Goal: Task Accomplishment & Management: Use online tool/utility

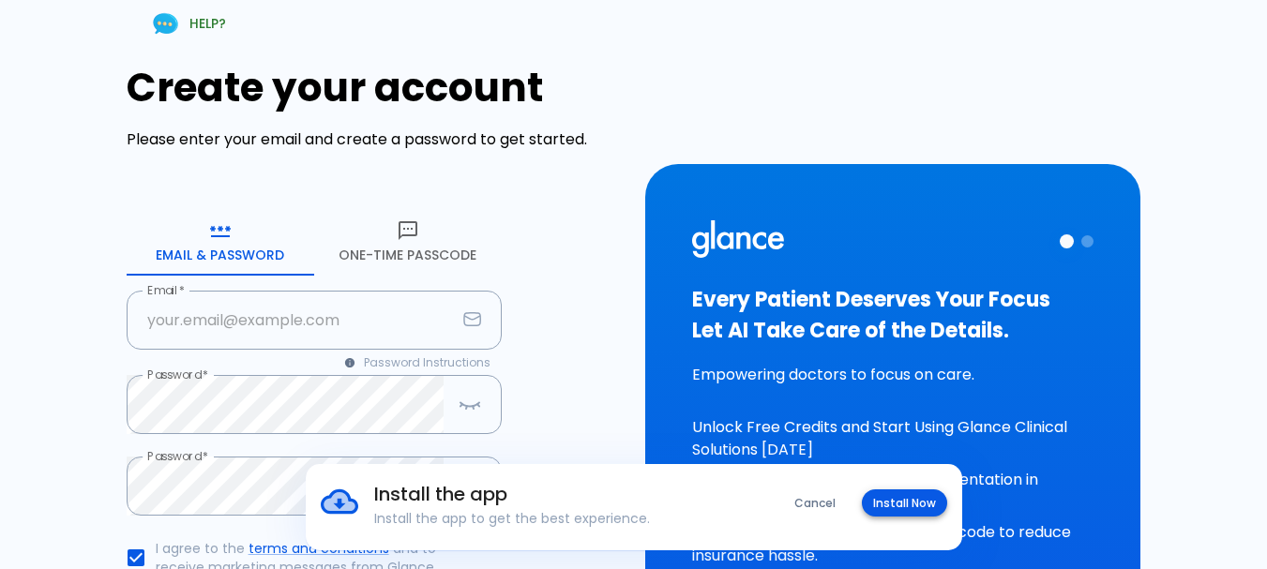
type input "[EMAIL_ADDRESS][DOMAIN_NAME]"
click at [918, 500] on button "Install Now" at bounding box center [904, 503] width 85 height 27
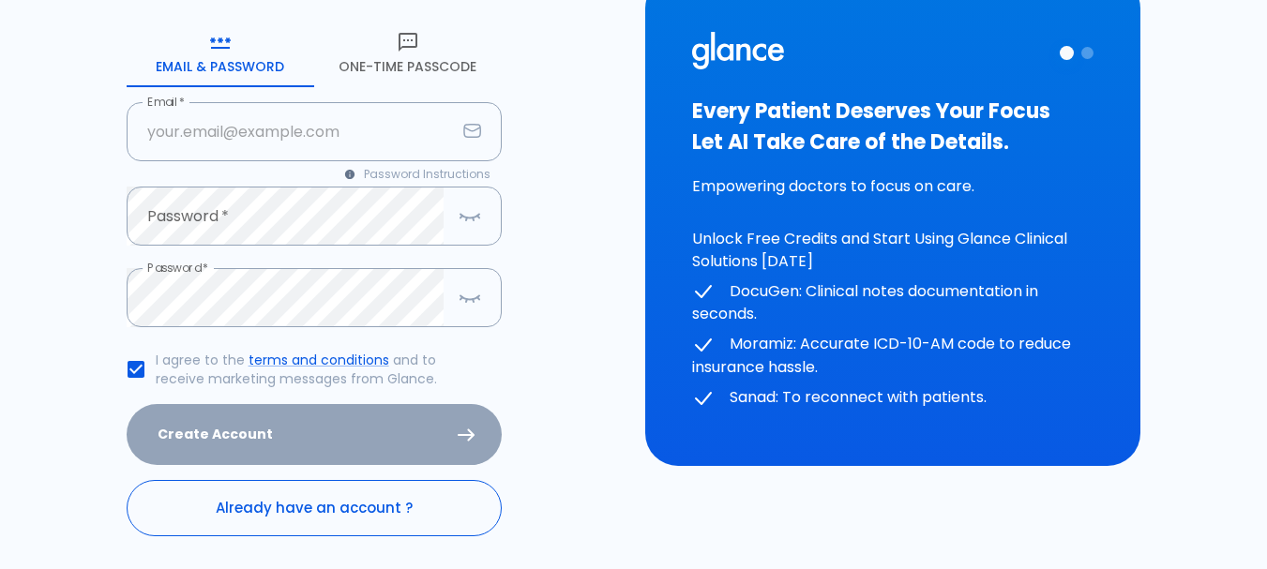
scroll to position [156, 0]
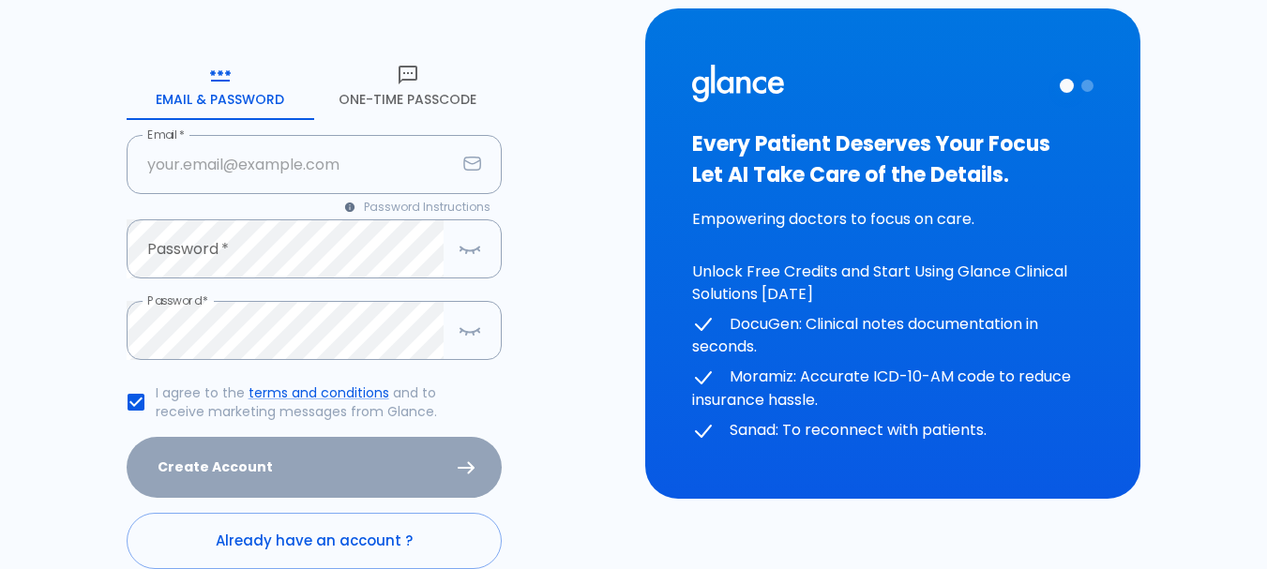
type input "[EMAIL_ADDRESS][DOMAIN_NAME]"
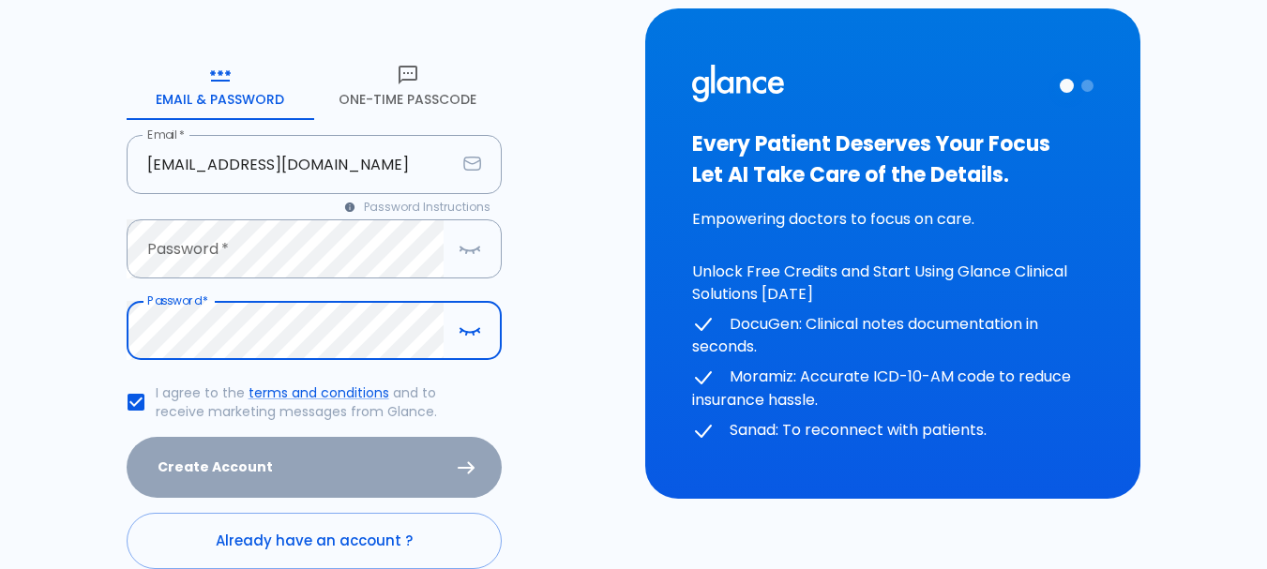
drag, startPoint x: 216, startPoint y: 361, endPoint x: 35, endPoint y: 329, distance: 183.9
click at [34, 338] on div "HELP? Create your account Please enter your email and create a password to get …" at bounding box center [622, 243] width 1245 height 842
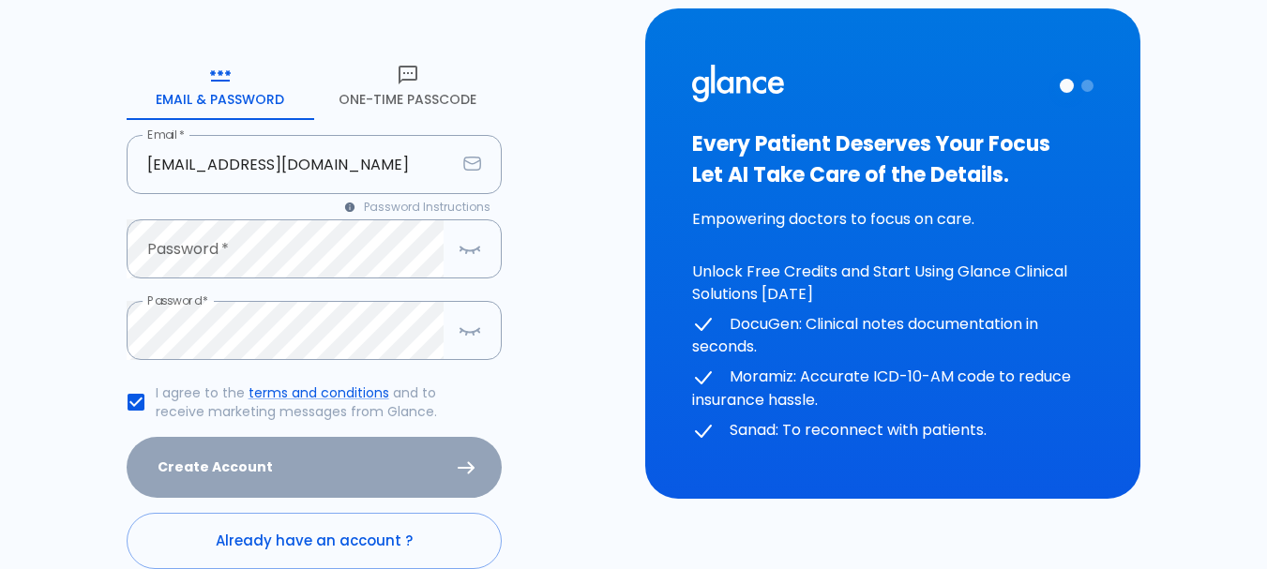
click at [118, 236] on div "HELP? Create your account Please enter your email and create a password to get …" at bounding box center [363, 243] width 519 height 842
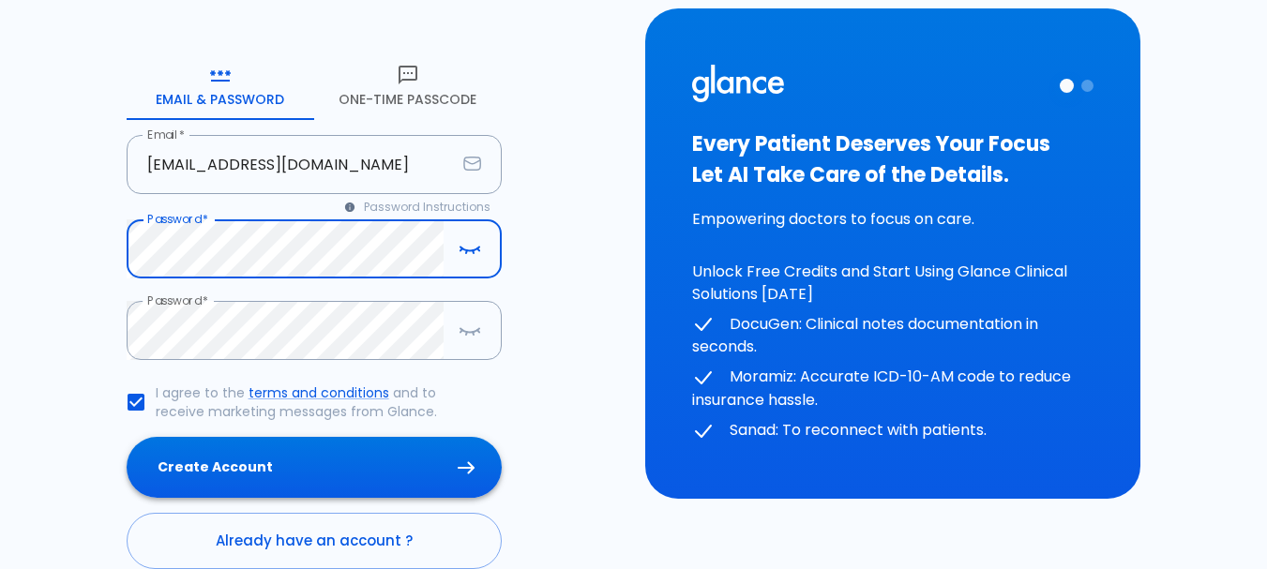
click at [270, 456] on button "Create Account" at bounding box center [314, 467] width 375 height 61
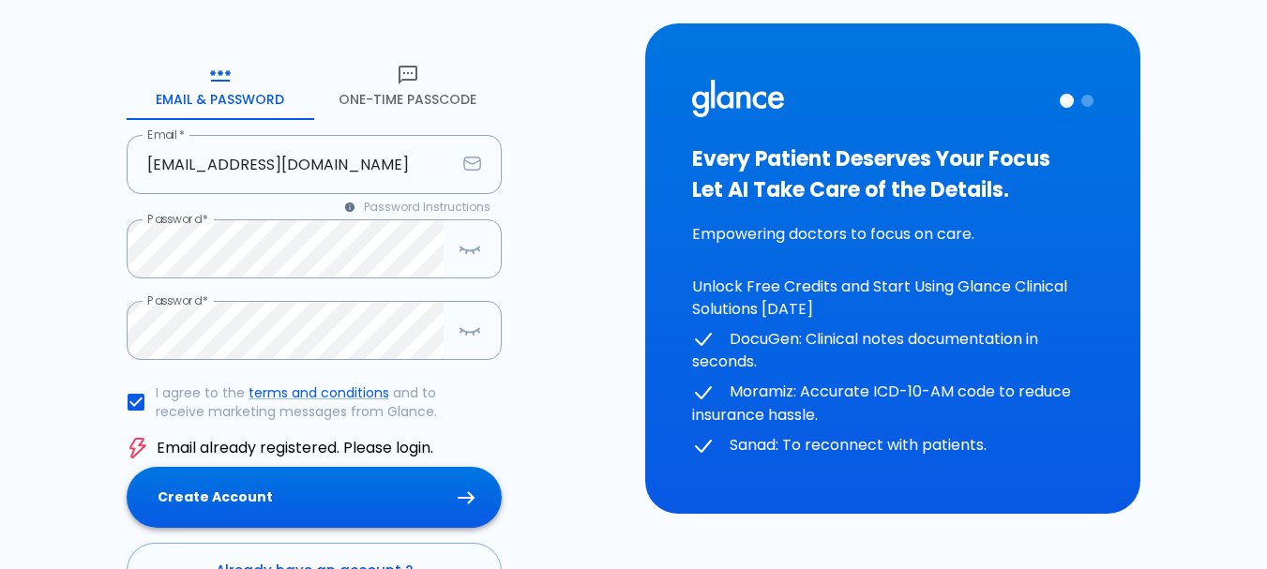
click at [244, 475] on button "Create Account" at bounding box center [314, 497] width 375 height 61
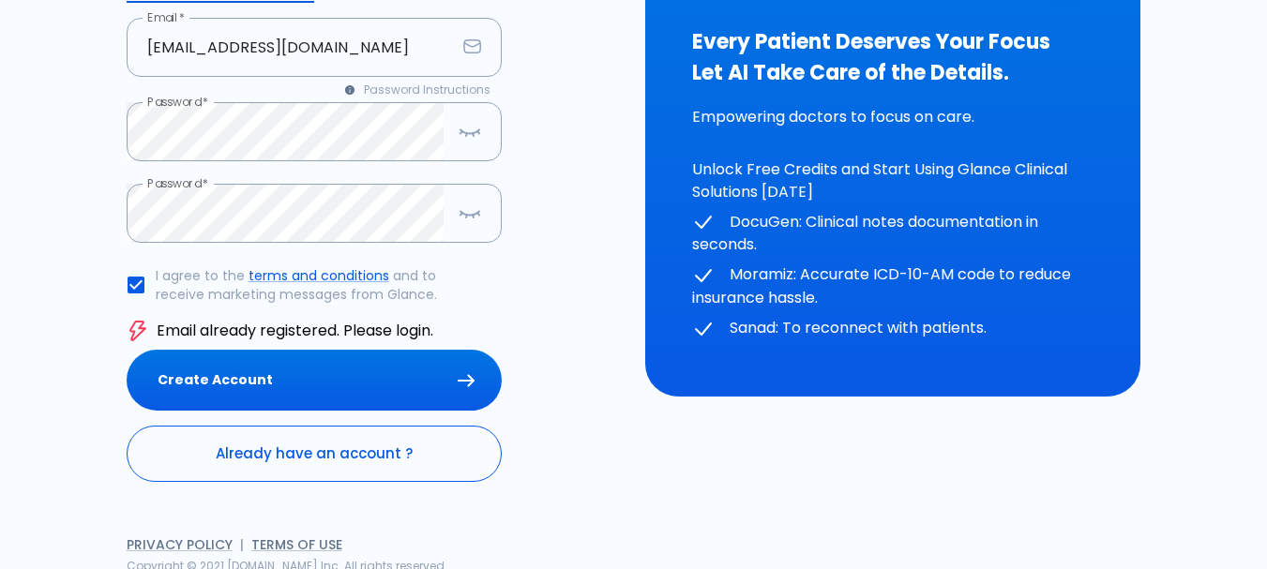
scroll to position [280, 0]
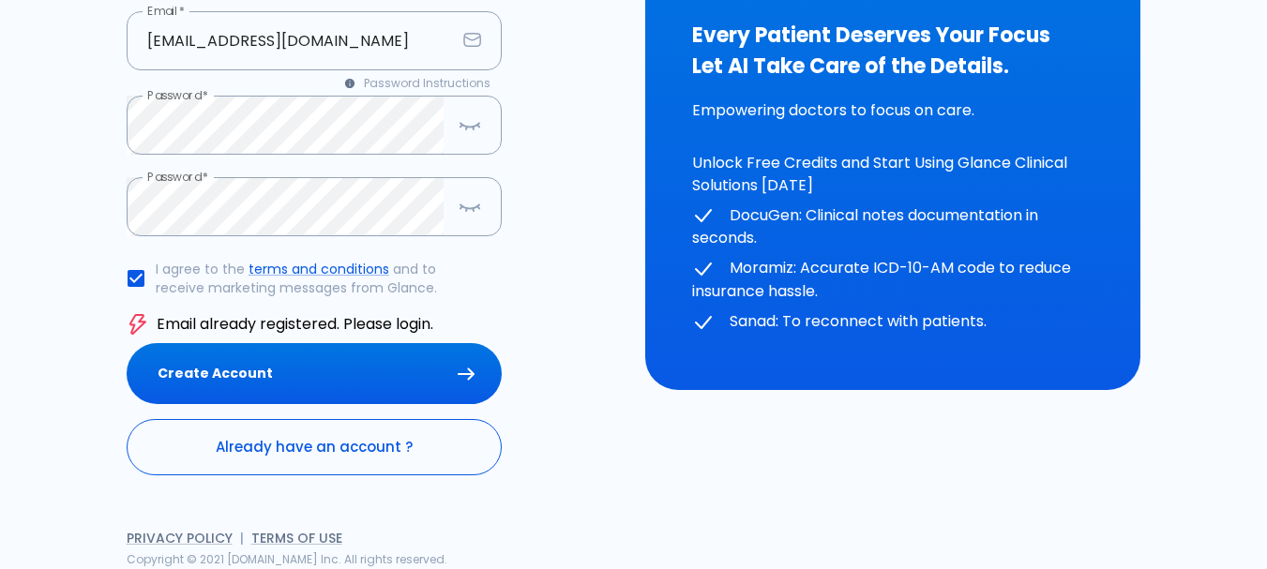
click at [293, 459] on link "Already have an account ?" at bounding box center [314, 447] width 375 height 56
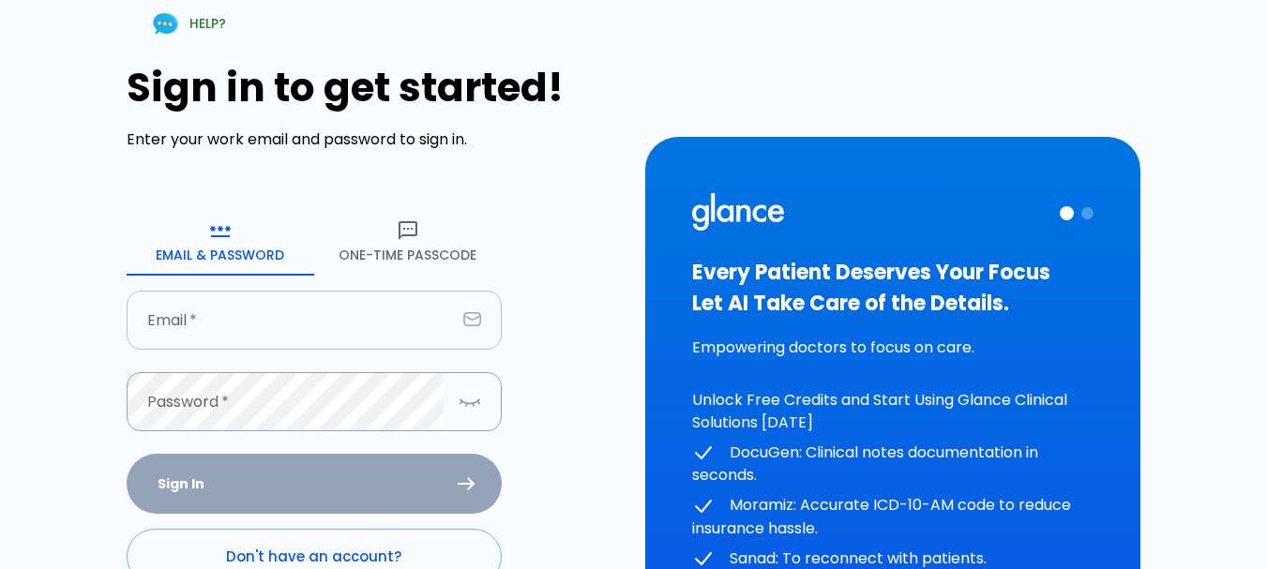
type input "dr.ahmed280620@gmail.com"
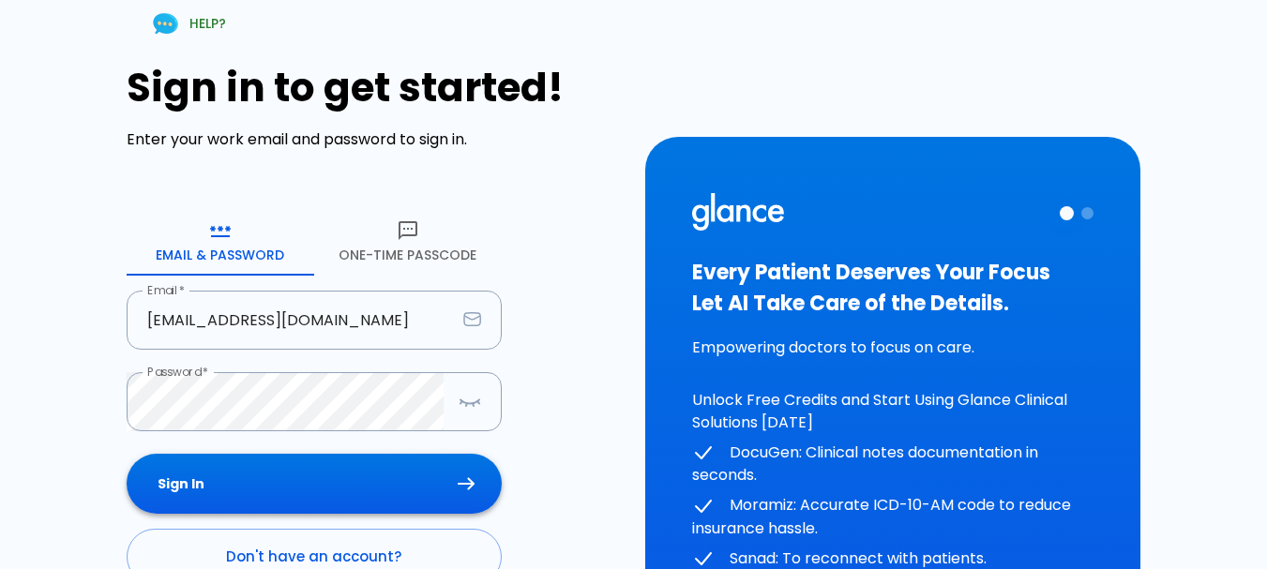
click at [250, 476] on button "Sign In" at bounding box center [314, 484] width 375 height 61
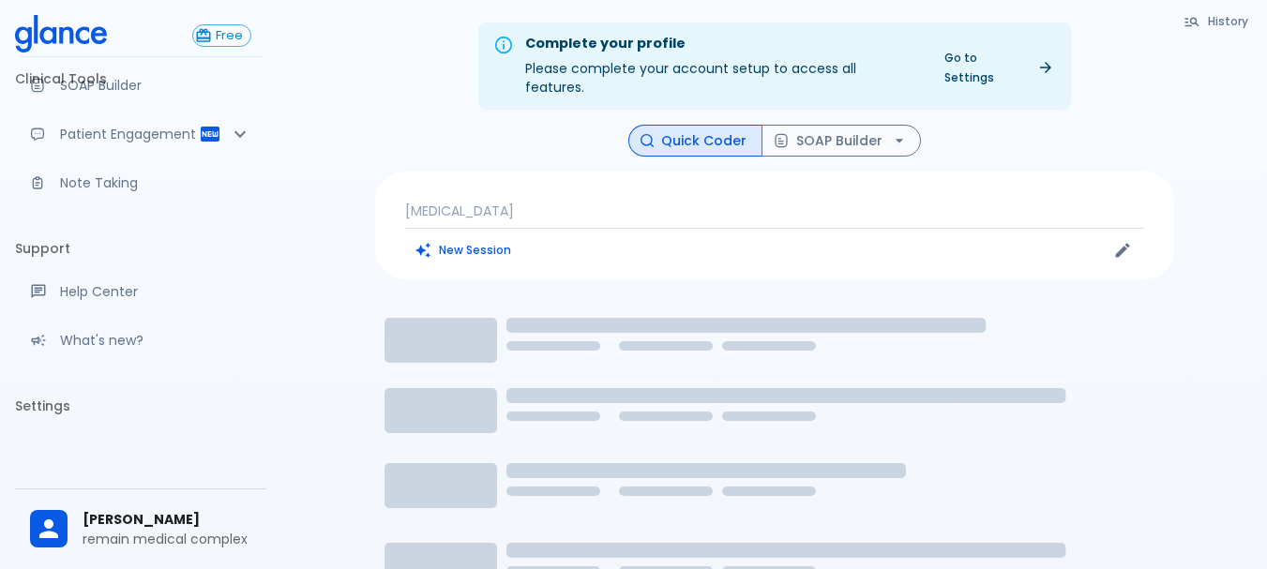
scroll to position [94, 0]
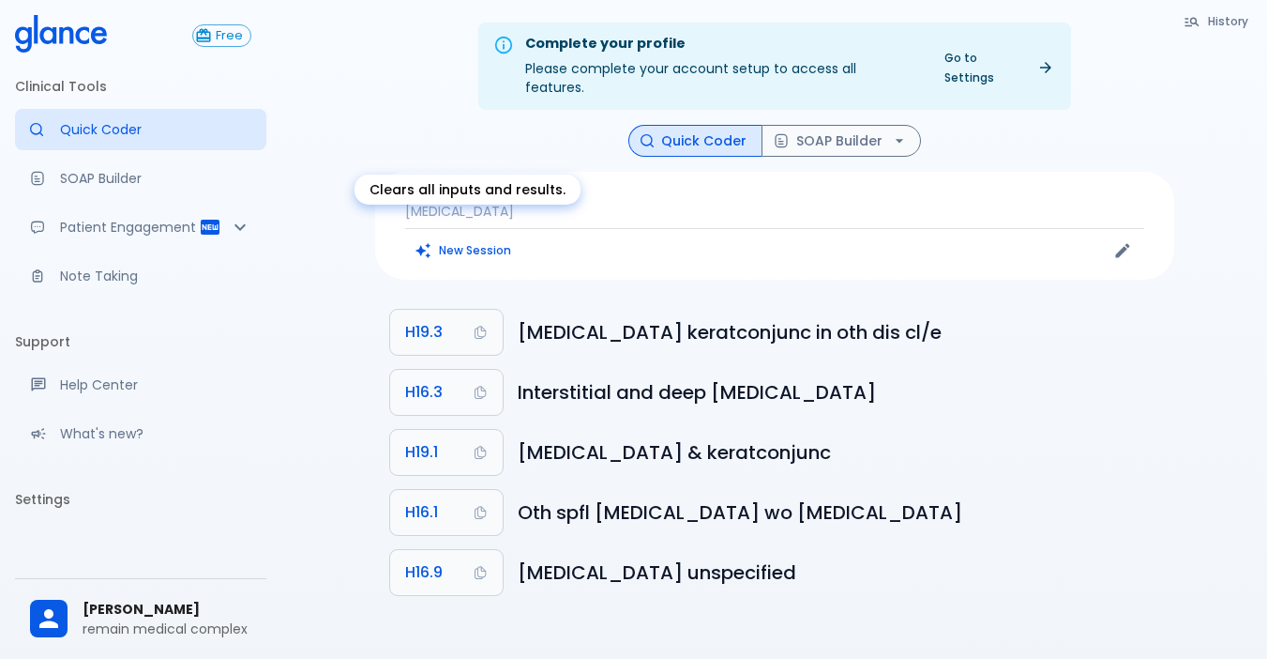
click at [428, 242] on icon "Clears all inputs and results." at bounding box center [423, 250] width 17 height 17
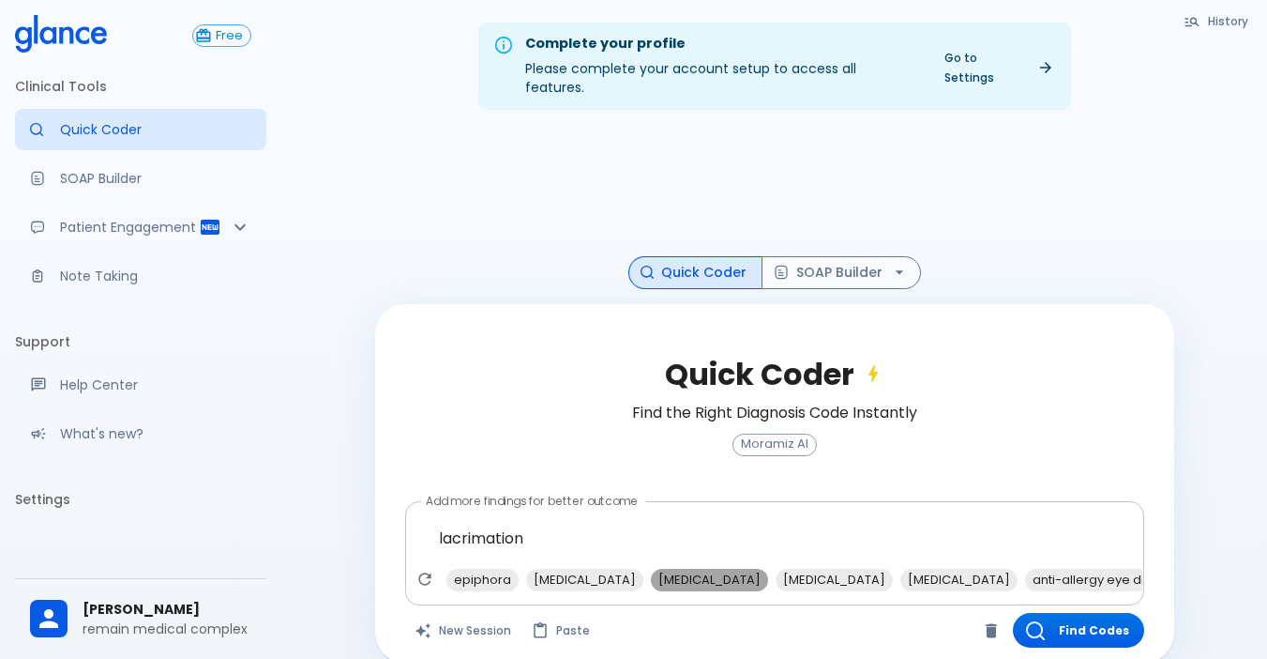
click at [661, 569] on span "allergic conjunctivitis" at bounding box center [709, 580] width 117 height 22
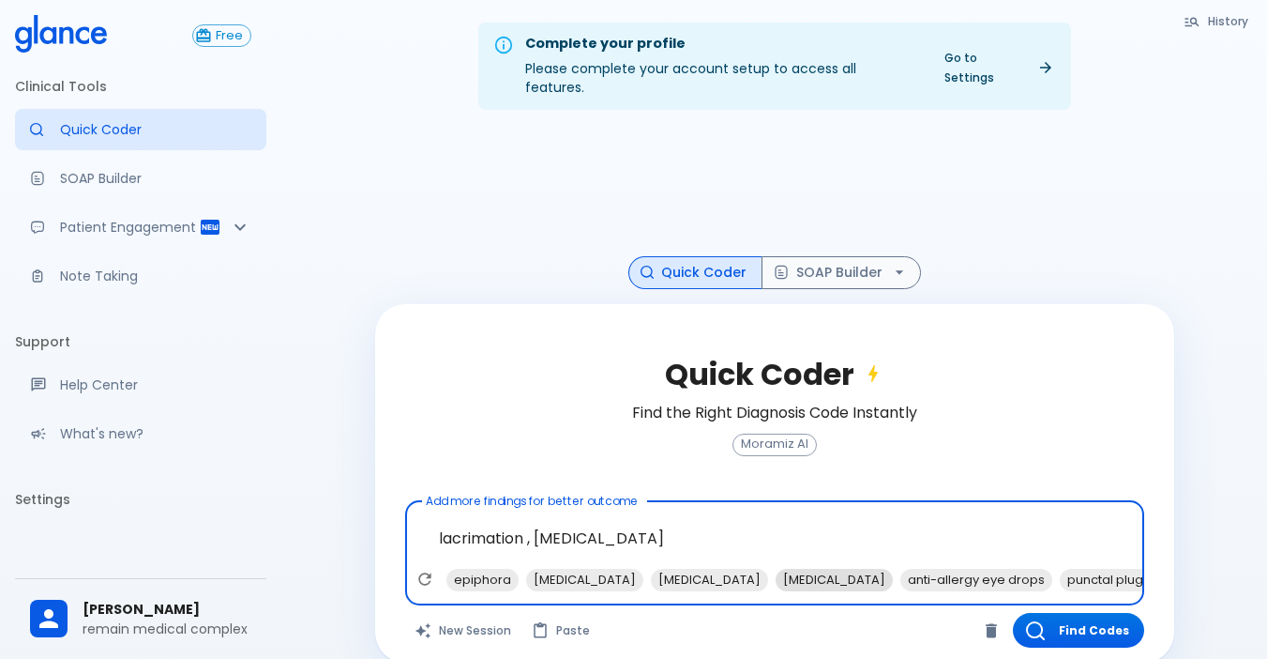
click at [851, 569] on span "artificial tears" at bounding box center [834, 580] width 117 height 22
type textarea "lacrimation , [MEDICAL_DATA], [MEDICAL_DATA]"
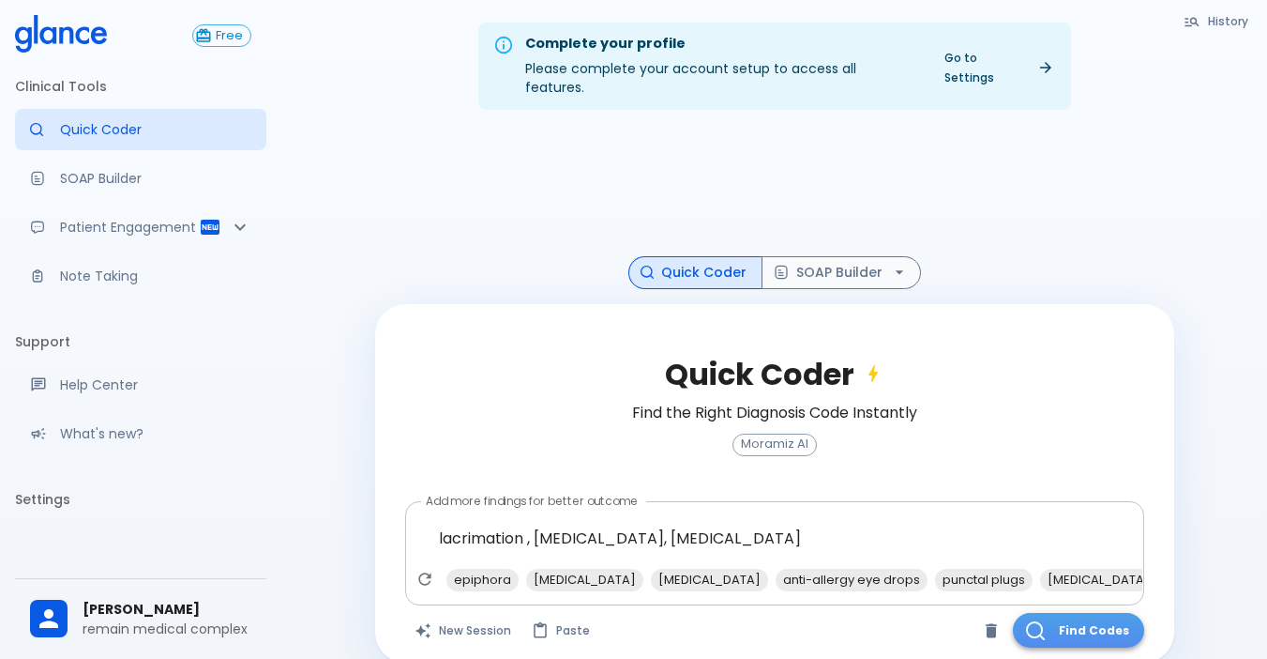
click at [1100, 613] on button "Find Codes" at bounding box center [1078, 630] width 131 height 35
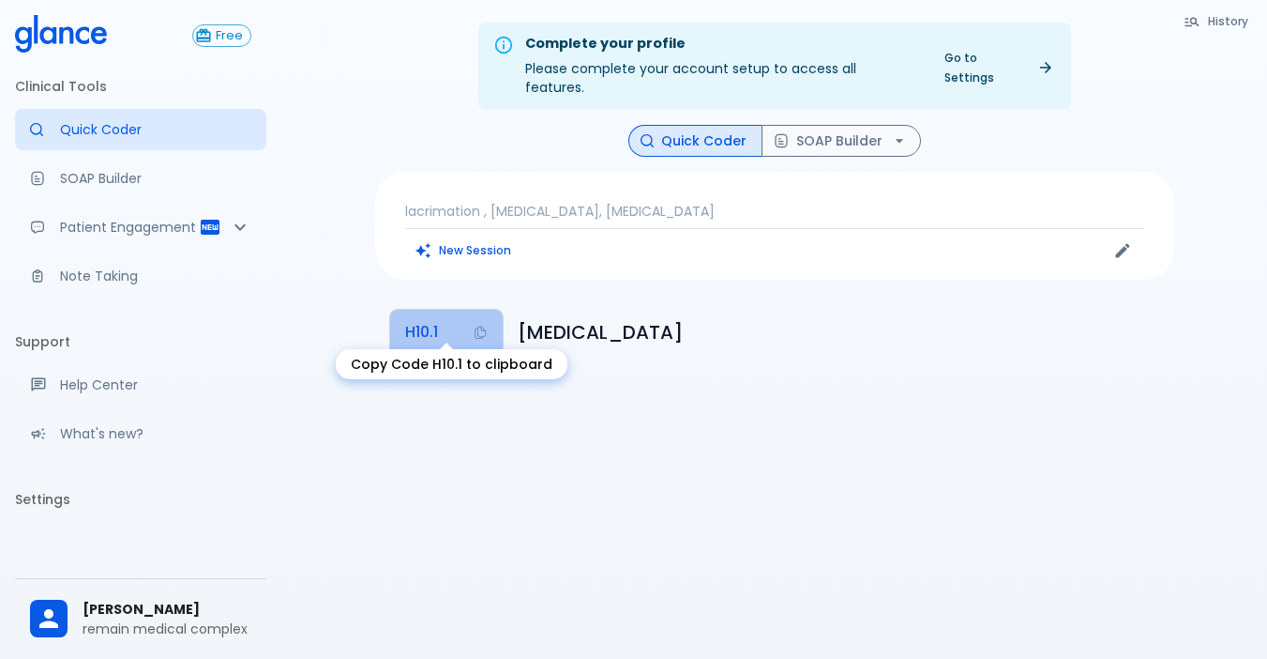
click at [425, 319] on span "H10.1" at bounding box center [421, 332] width 33 height 26
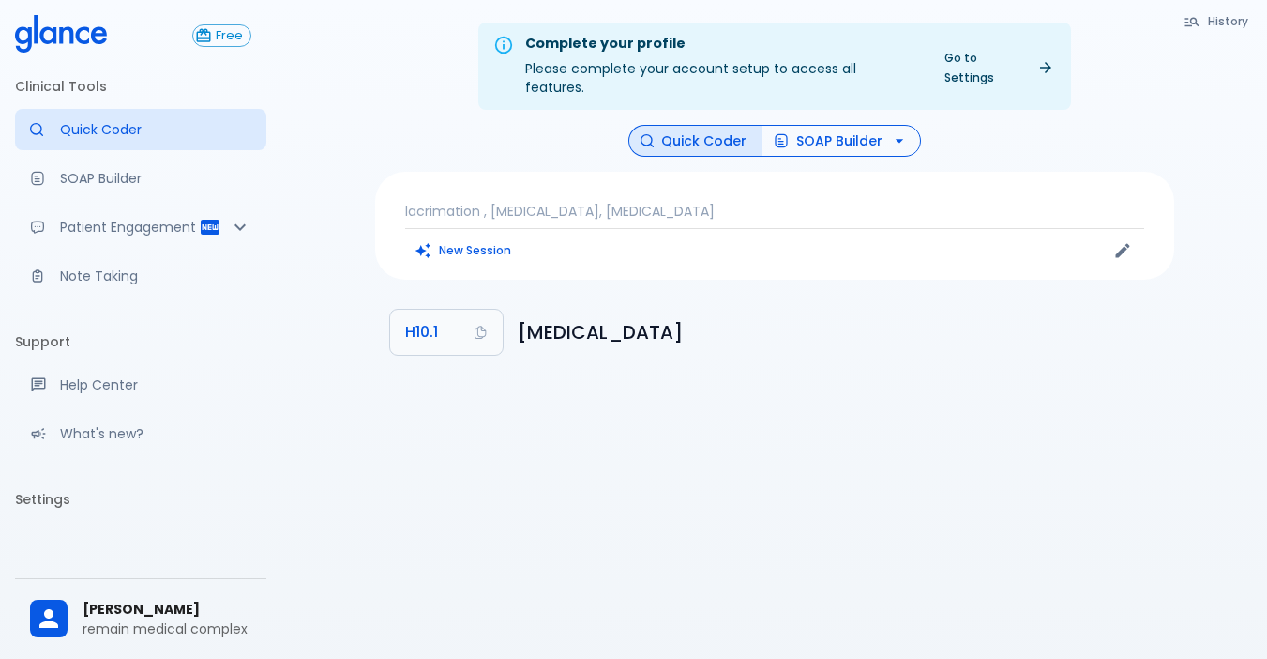
click at [857, 125] on button "SOAP Builder" at bounding box center [841, 141] width 159 height 33
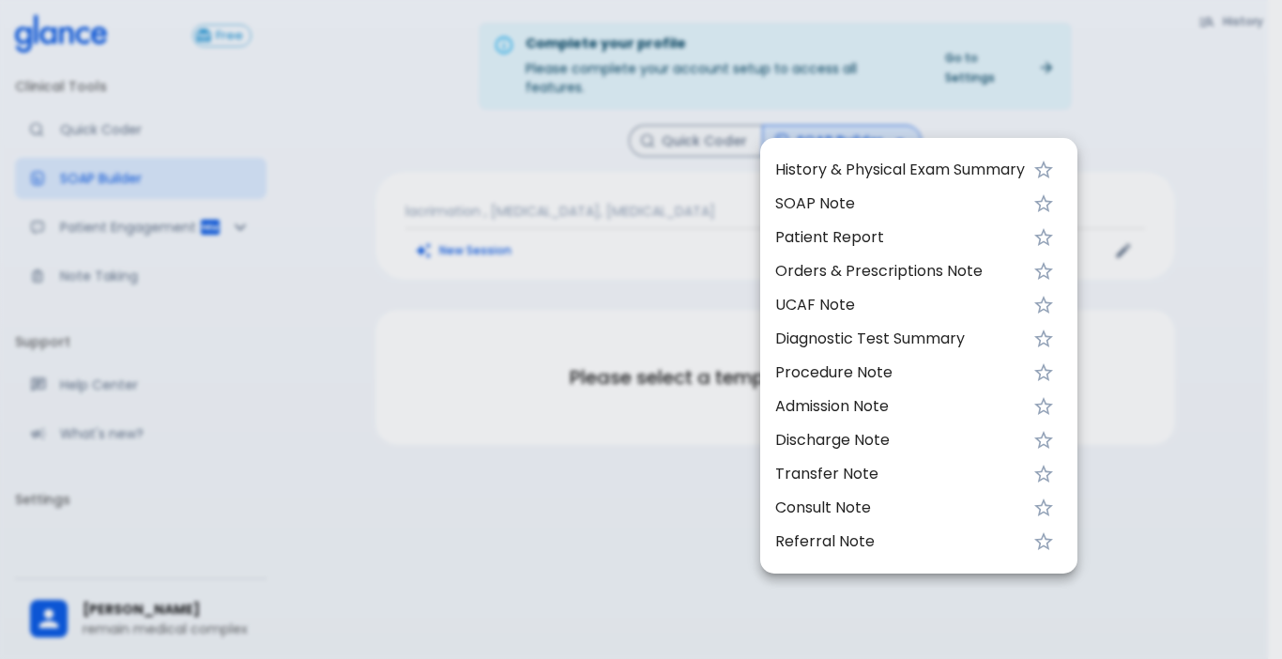
click at [916, 172] on span "History & Physical Exam Summary" at bounding box center [900, 170] width 250 height 23
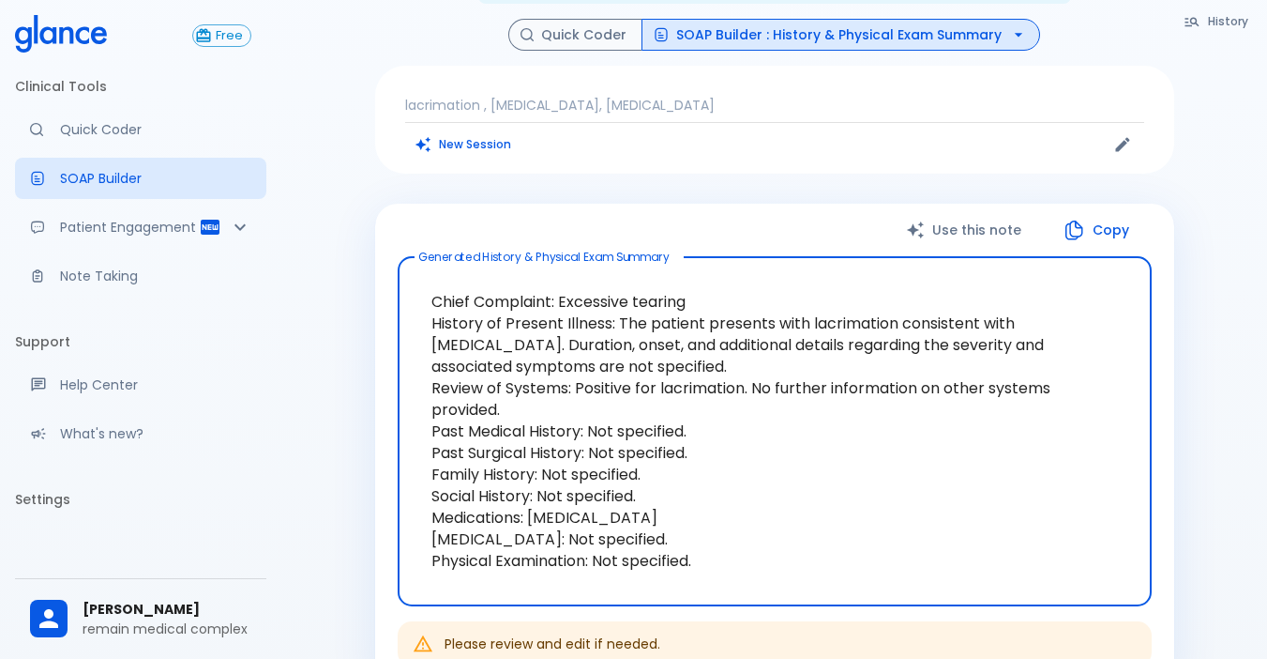
scroll to position [110, 0]
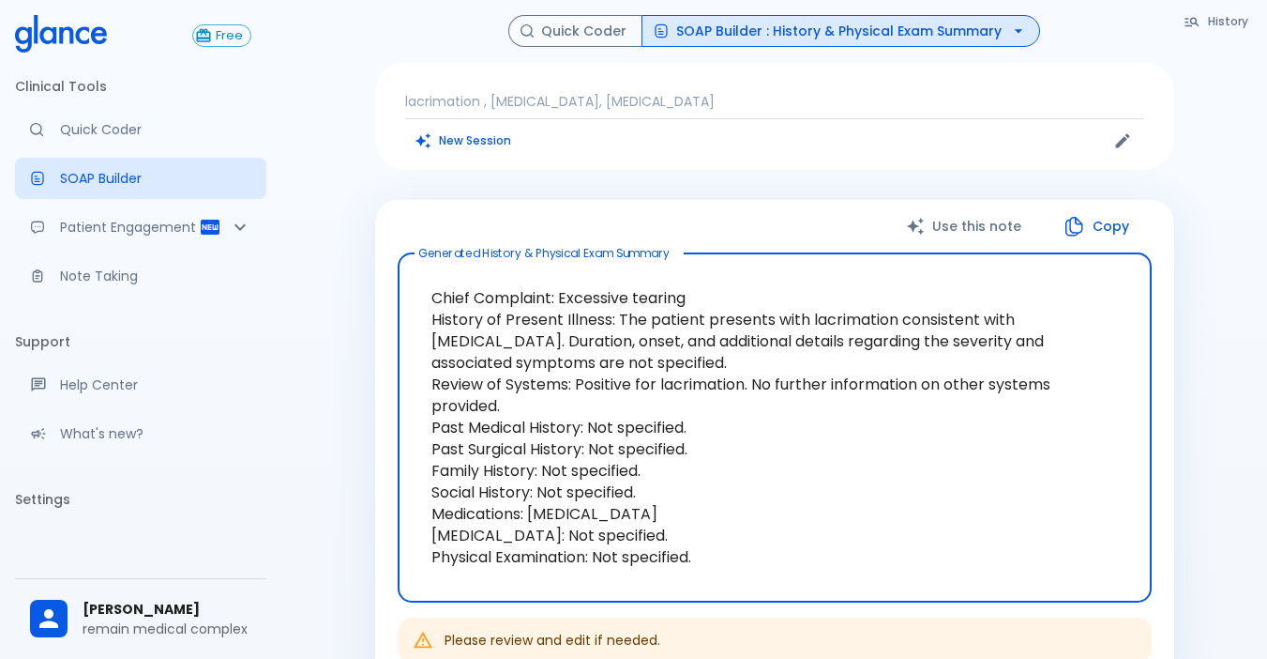
drag, startPoint x: 429, startPoint y: 282, endPoint x: 827, endPoint y: 334, distance: 401.1
click at [827, 334] on textarea "Chief Complaint: Excessive tearing History of Present Illness: The patient pres…" at bounding box center [775, 427] width 728 height 318
click at [1109, 207] on button "Copy" at bounding box center [1098, 226] width 108 height 38
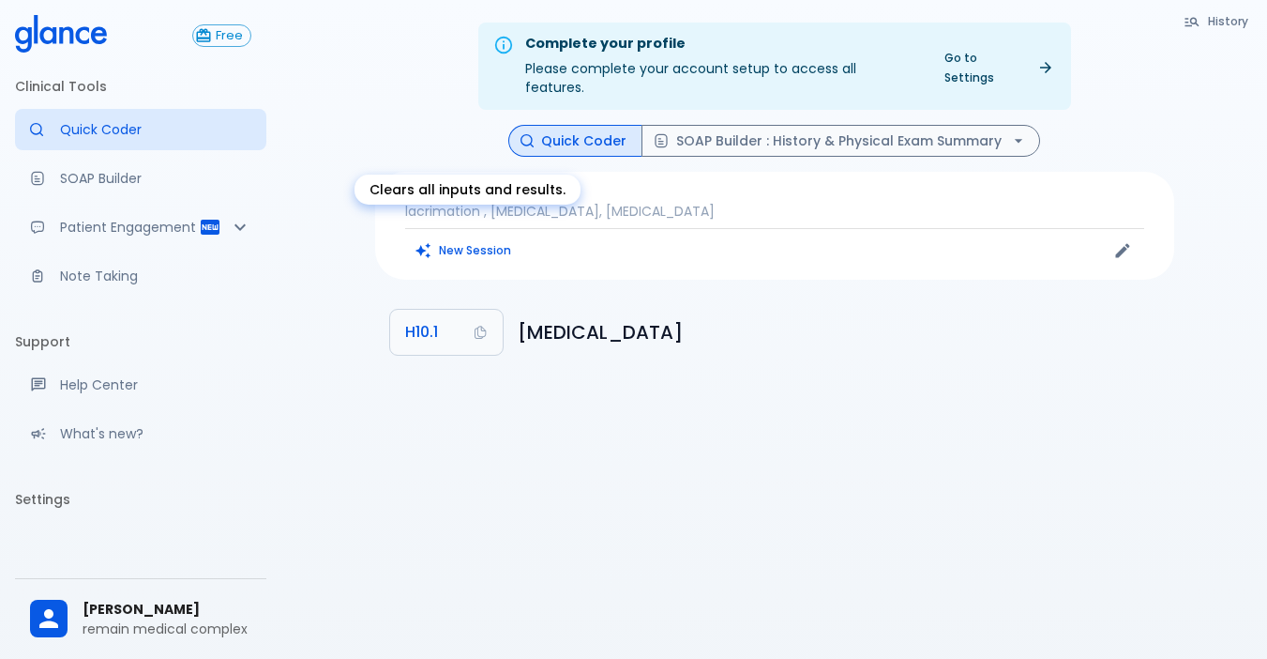
click at [490, 236] on button "New Session" at bounding box center [463, 249] width 117 height 27
